Goal: Information Seeking & Learning: Learn about a topic

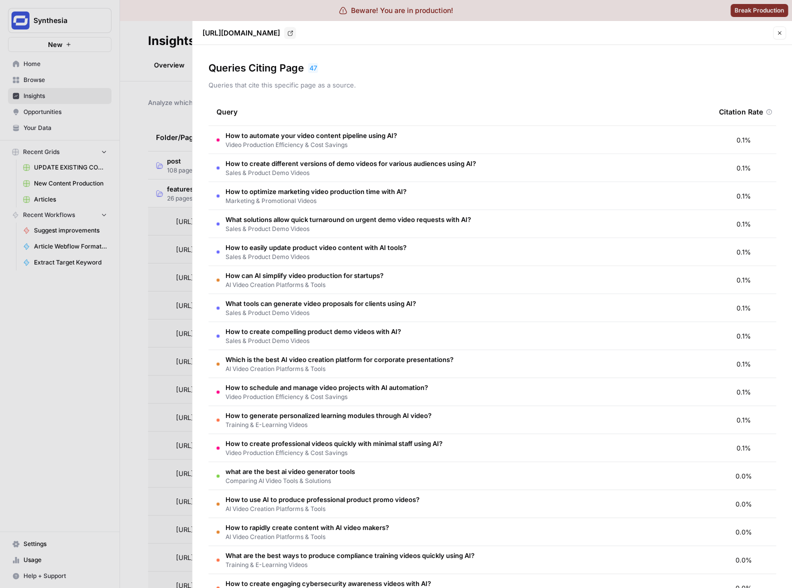
click at [131, 106] on div at bounding box center [396, 294] width 792 height 588
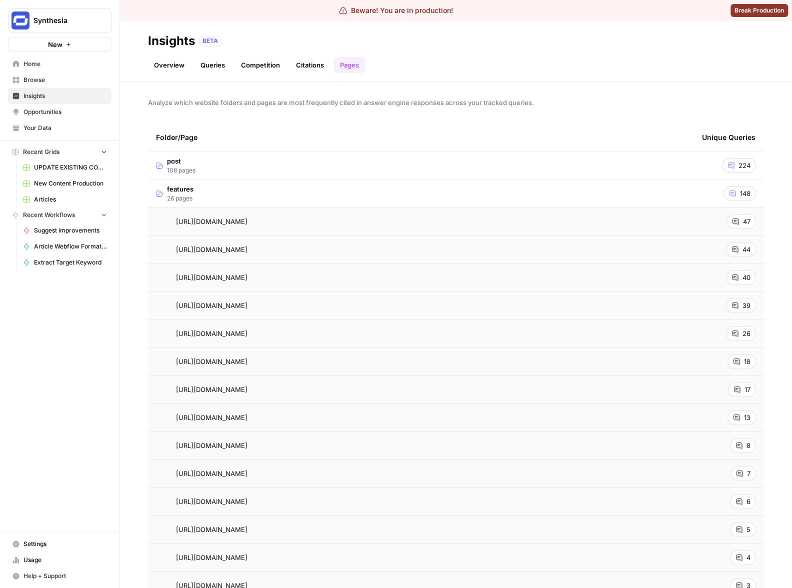
click at [314, 66] on link "Citations" at bounding box center [310, 65] width 40 height 16
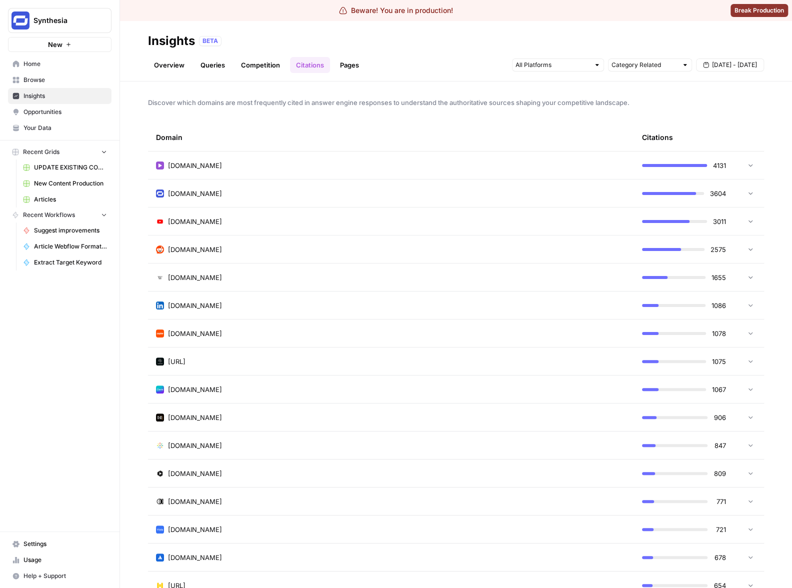
click at [340, 69] on link "Pages" at bounding box center [349, 65] width 31 height 16
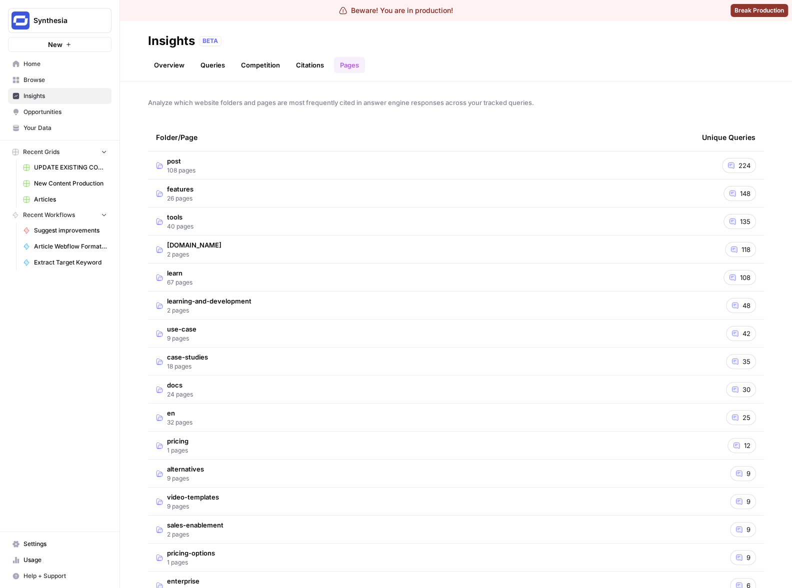
click at [380, 171] on td "post 108 pages" at bounding box center [421, 166] width 546 height 28
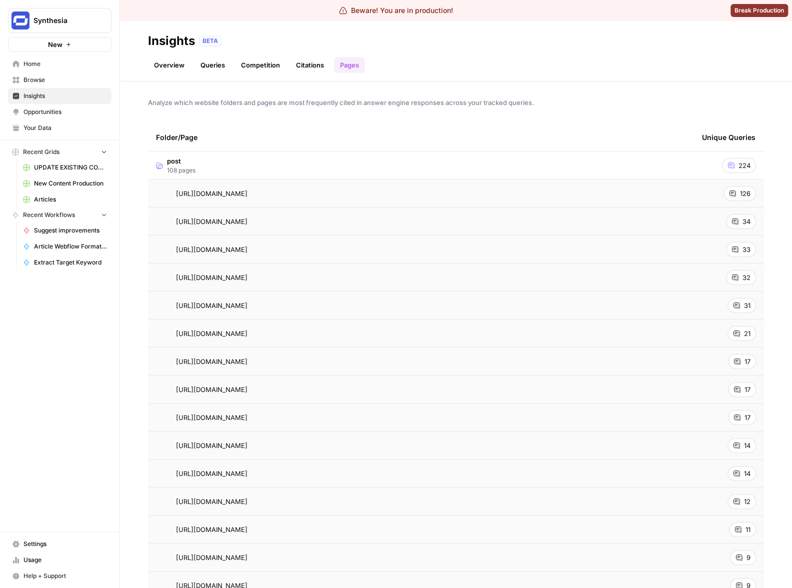
click at [421, 219] on div "[URL][DOMAIN_NAME] Go to page" at bounding box center [421, 222] width 530 height 12
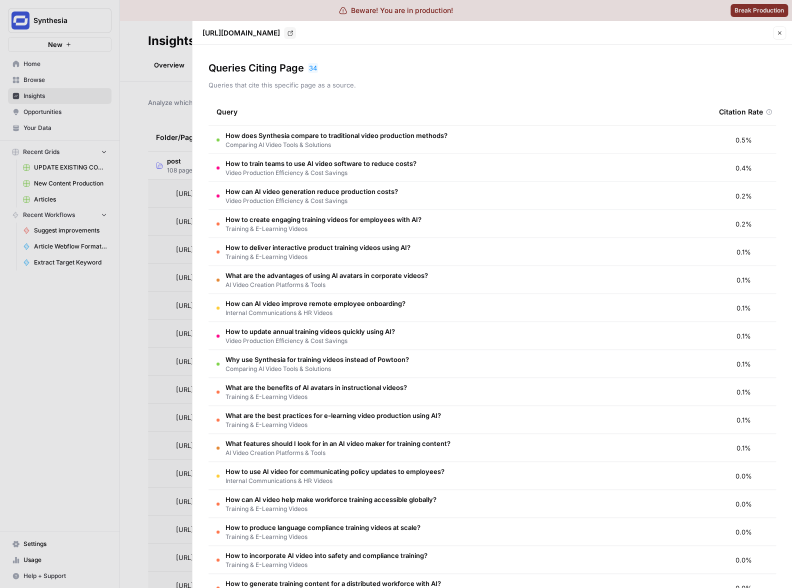
click at [156, 104] on div at bounding box center [396, 294] width 792 height 588
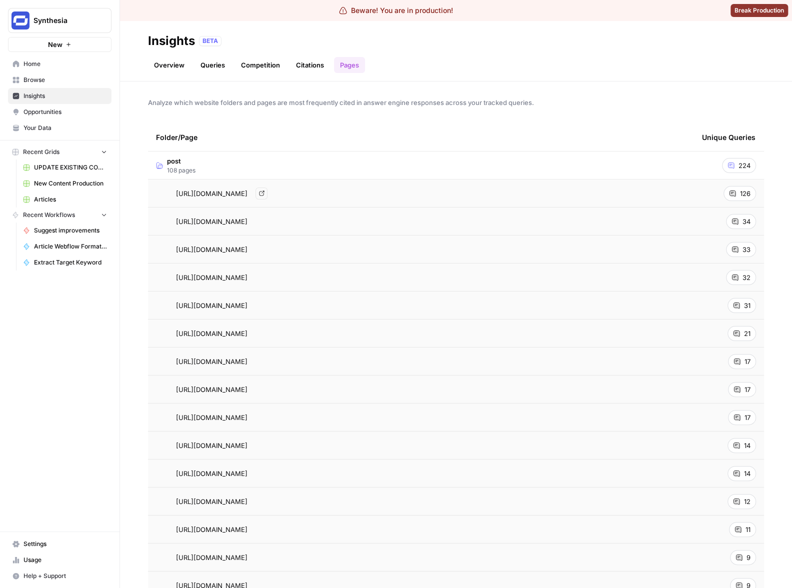
click at [454, 195] on div "[URL][DOMAIN_NAME] Go to page" at bounding box center [421, 194] width 530 height 12
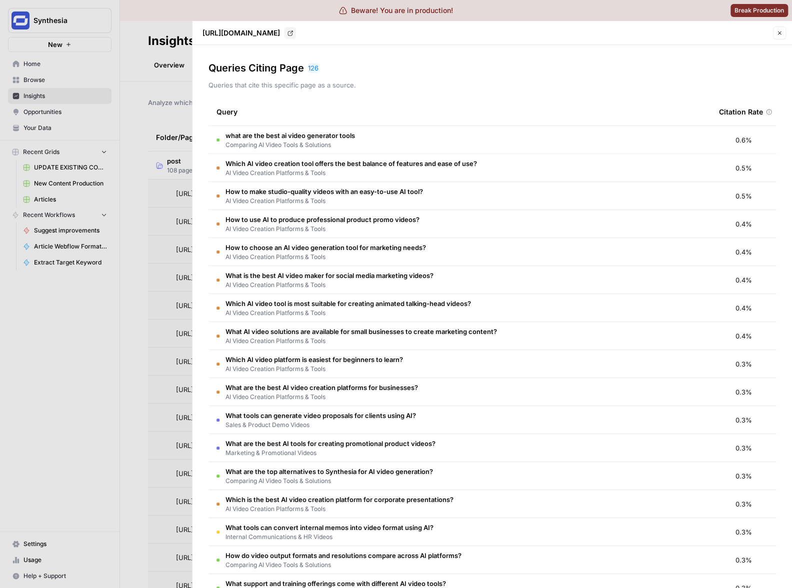
click at [412, 80] on p "Queries that cite this specific page as a source." at bounding box center [493, 85] width 568 height 10
click at [165, 79] on div at bounding box center [396, 294] width 792 height 588
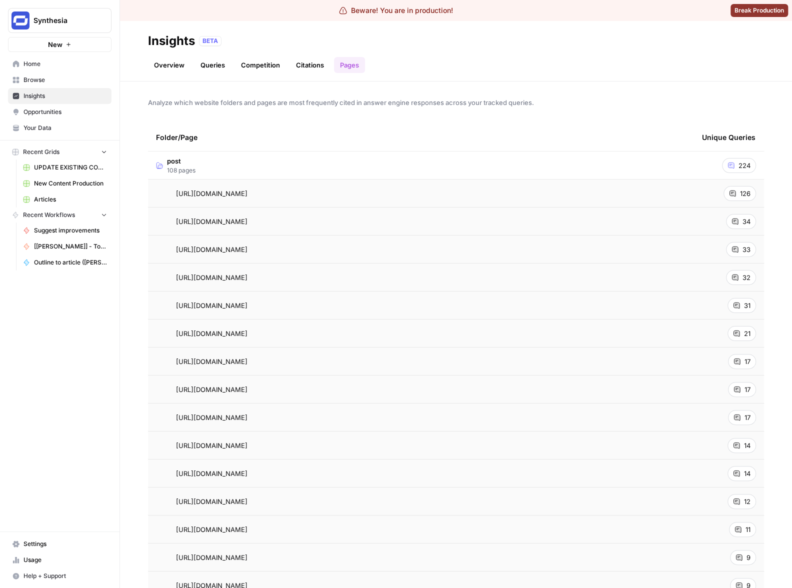
click at [433, 195] on div "[URL][DOMAIN_NAME] Go to page" at bounding box center [421, 194] width 530 height 12
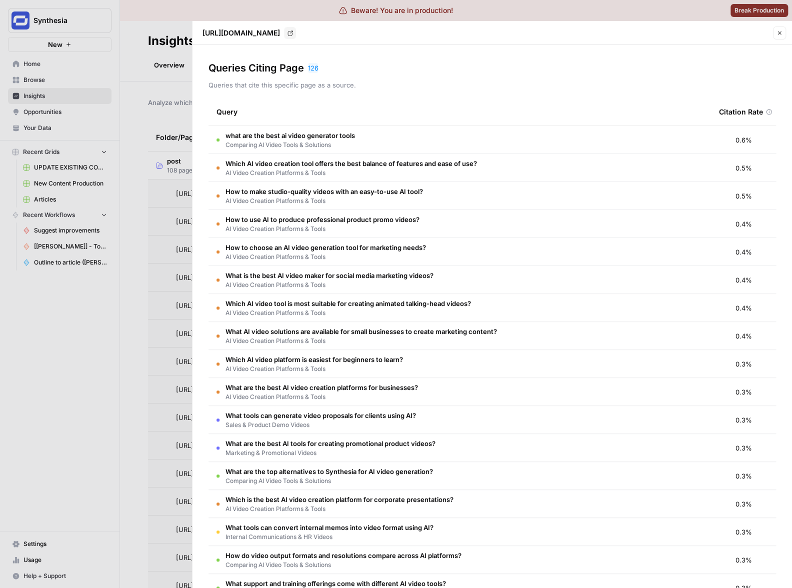
click at [119, 111] on div at bounding box center [396, 294] width 792 height 588
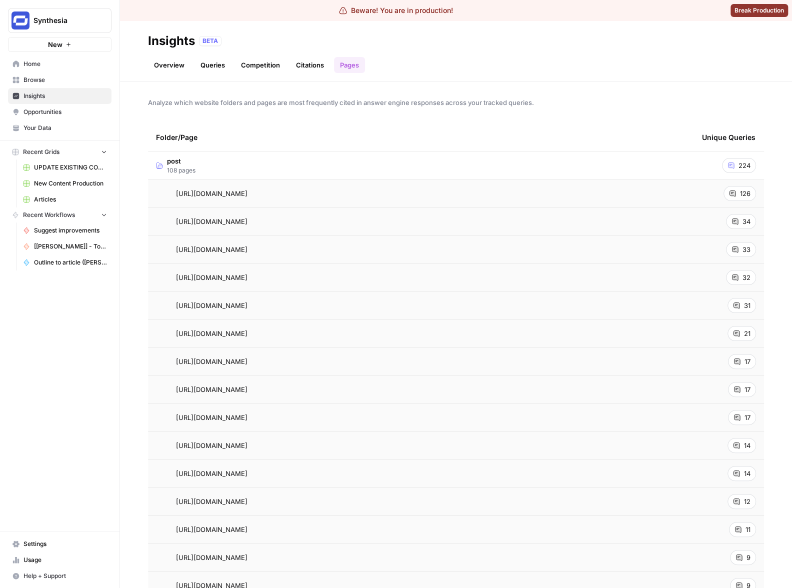
click at [252, 67] on link "Competition" at bounding box center [260, 65] width 51 height 16
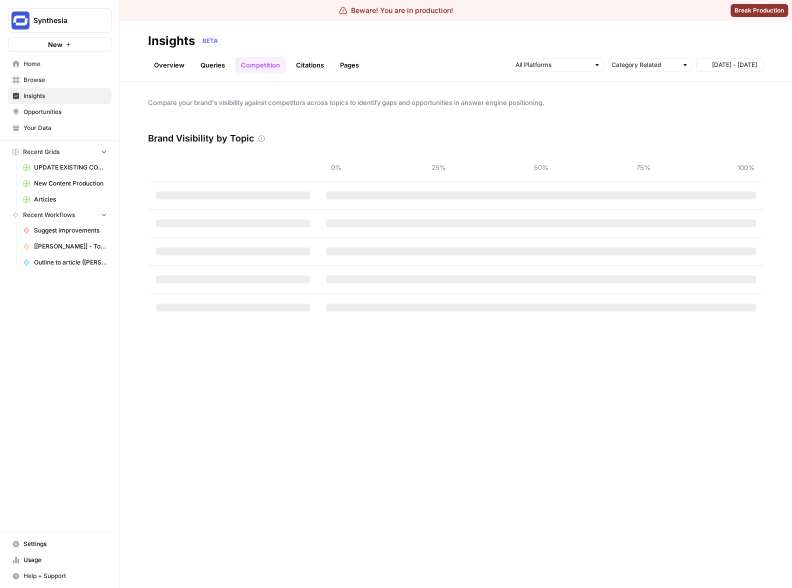
click at [303, 64] on link "Citations" at bounding box center [310, 65] width 40 height 16
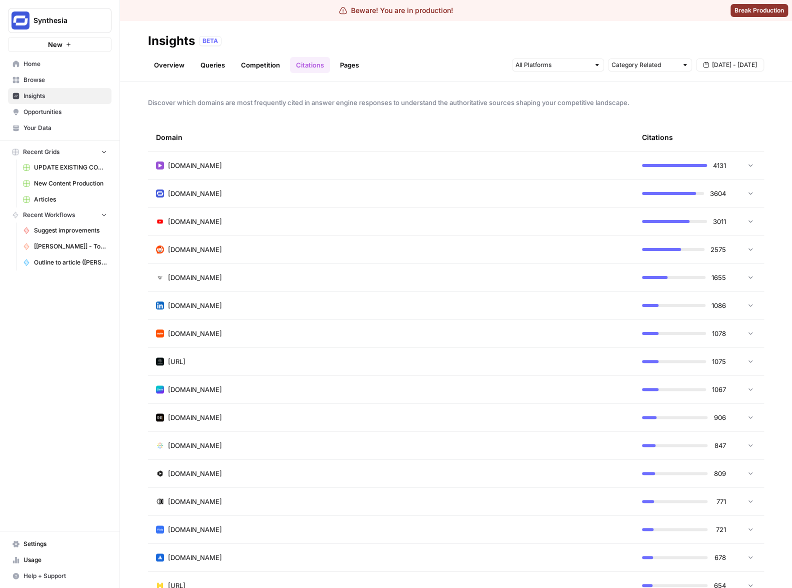
click at [296, 250] on div "[DOMAIN_NAME]" at bounding box center [391, 250] width 470 height 10
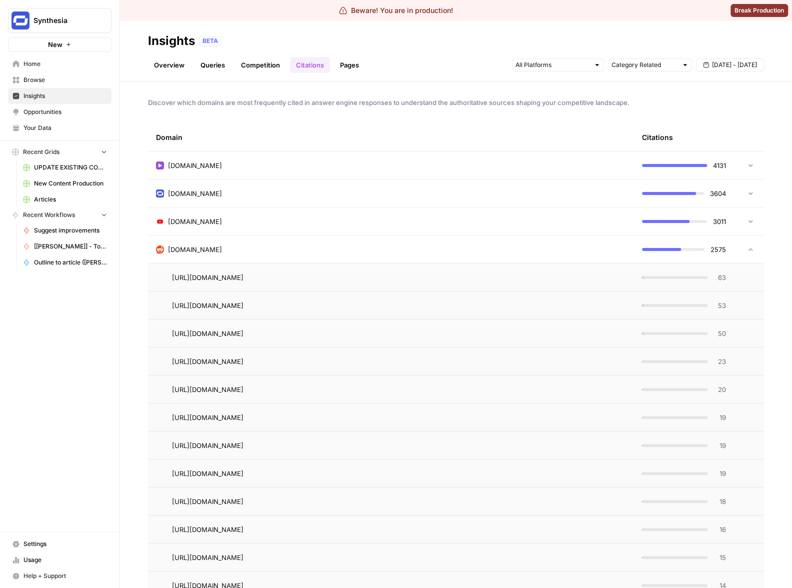
click at [291, 246] on div "[DOMAIN_NAME]" at bounding box center [391, 250] width 470 height 10
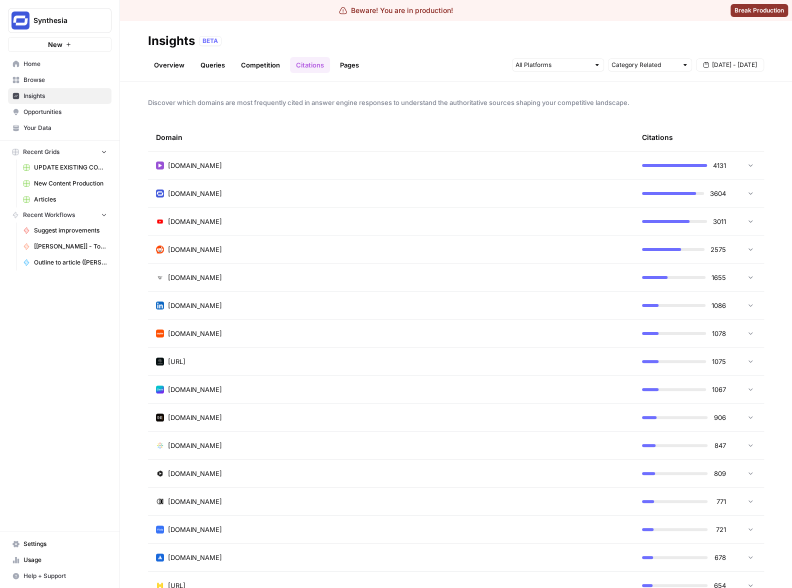
click at [291, 217] on div "[DOMAIN_NAME]" at bounding box center [391, 222] width 470 height 10
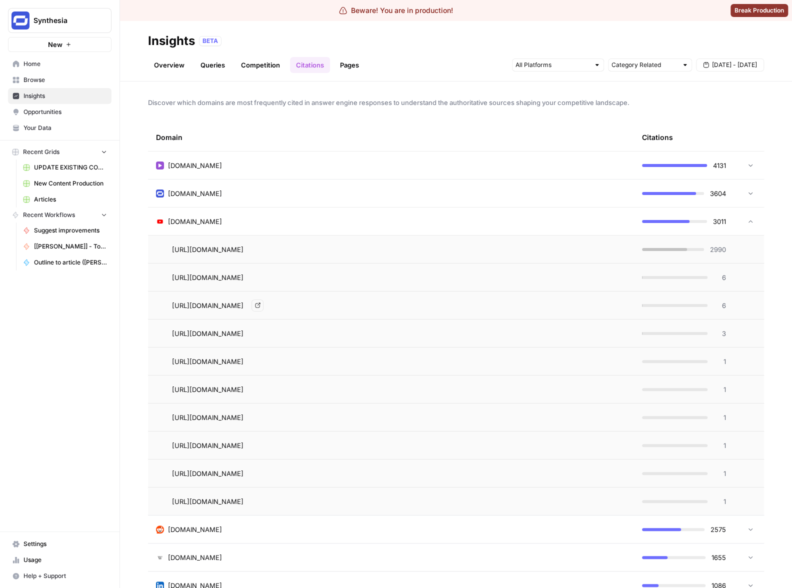
click at [244, 306] on span "[URL][DOMAIN_NAME]" at bounding box center [208, 306] width 72 height 10
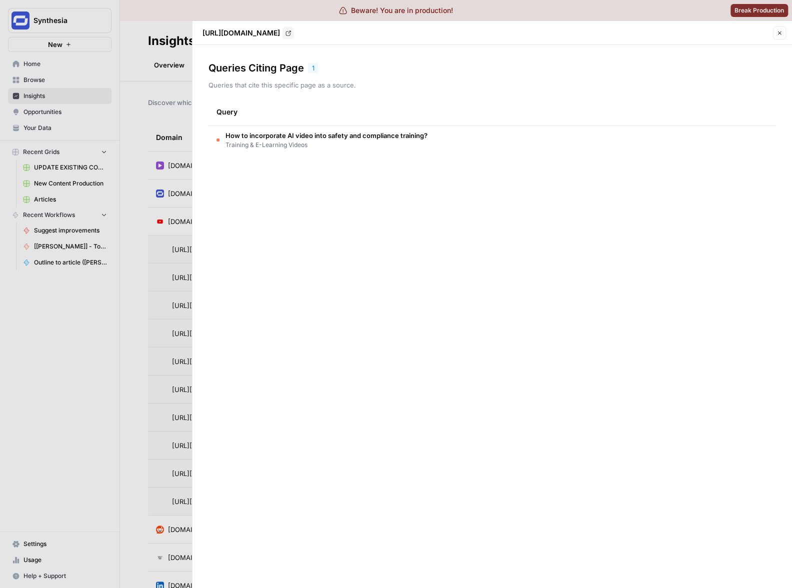
click at [164, 224] on div at bounding box center [396, 294] width 792 height 588
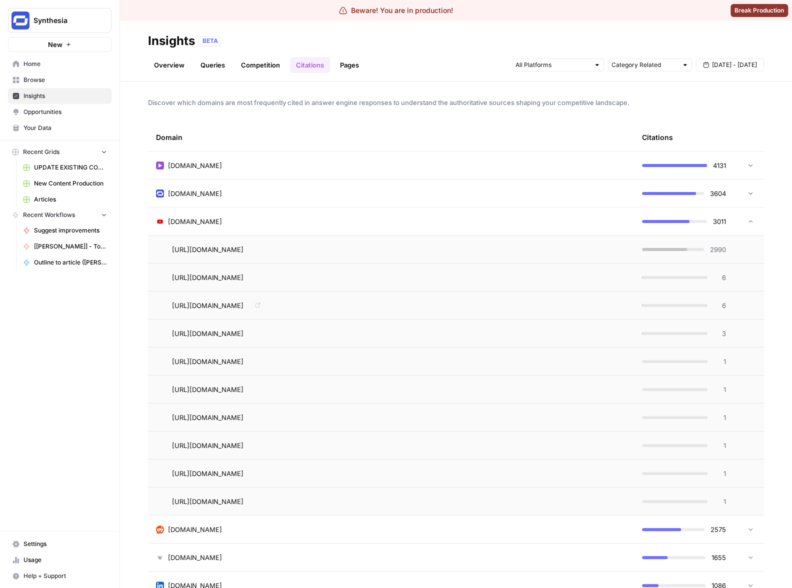
click at [261, 304] on icon "Go to page https://www.youtube.com/shorts/KmGyGYM9nGI" at bounding box center [258, 306] width 6 height 6
click at [530, 116] on div "Discover which domains are most frequently cited in answer engine responses to …" at bounding box center [456, 335] width 672 height 507
